Goal: Check status: Check status

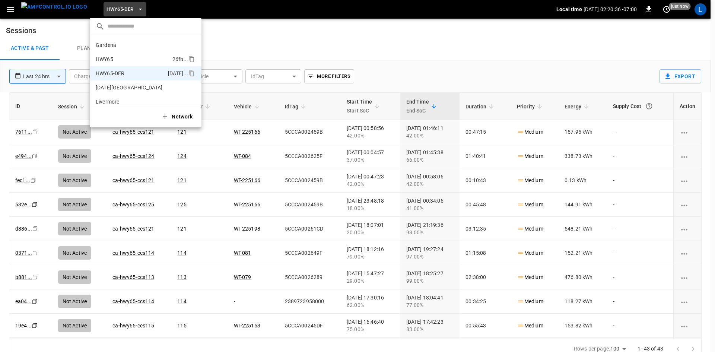
click at [130, 60] on li "HWY65 26fb ..." at bounding box center [146, 59] width 112 height 14
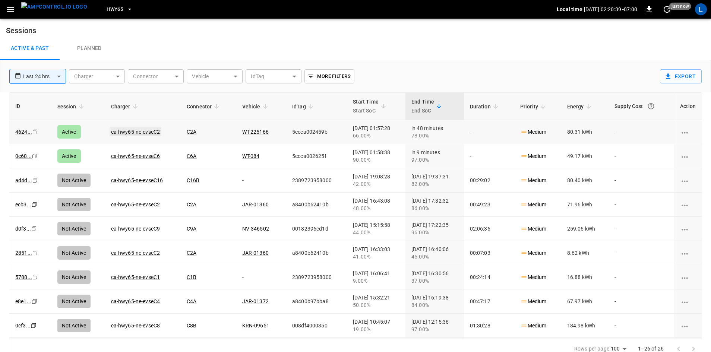
click at [148, 132] on link "ca-hwy65-ne-evseC2" at bounding box center [136, 131] width 52 height 9
click at [126, 130] on link "ca-hwy65-ne-evseC2" at bounding box center [135, 132] width 49 height 6
